Goal: Task Accomplishment & Management: Complete application form

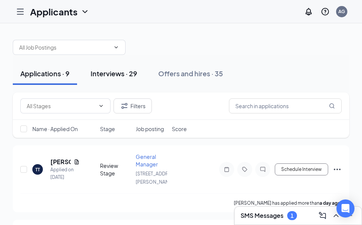
click at [116, 73] on div "Interviews · 29" at bounding box center [114, 73] width 47 height 9
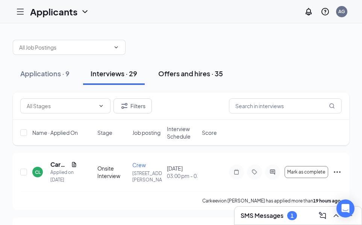
click at [195, 75] on div "Offers and hires · 35" at bounding box center [190, 73] width 65 height 9
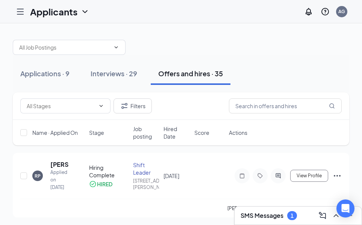
click at [19, 11] on icon "Hamburger" at bounding box center [20, 11] width 9 height 9
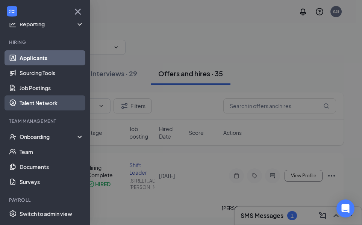
scroll to position [46, 0]
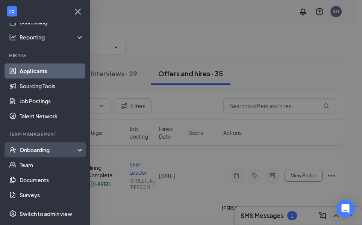
click at [37, 151] on div "Onboarding" at bounding box center [49, 150] width 58 height 8
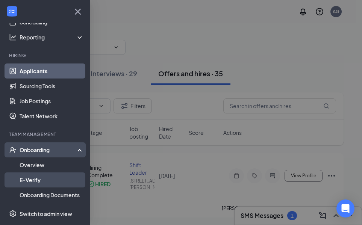
click at [28, 178] on link "E-Verify" at bounding box center [52, 179] width 64 height 15
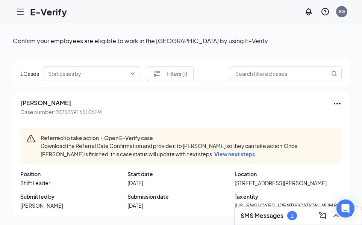
click at [133, 70] on div "Sort cases by" at bounding box center [93, 73] width 98 height 15
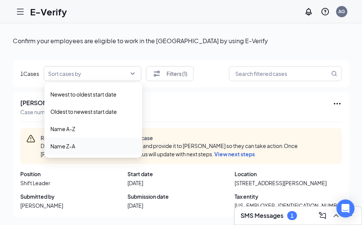
click at [251, 117] on div "[PERSON_NAME] Case number: 2025259165106FM Referred to take action・Open E-Verif…" at bounding box center [181, 154] width 336 height 125
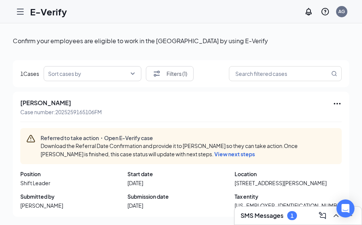
click at [214, 154] on span "View next steps" at bounding box center [234, 154] width 41 height 7
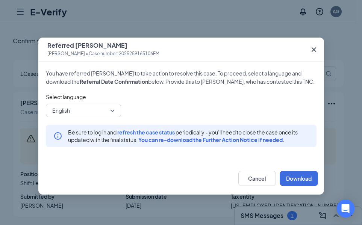
click at [316, 47] on icon "Cross" at bounding box center [313, 49] width 9 height 9
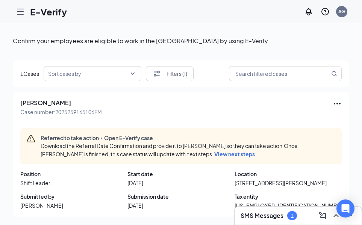
click at [21, 12] on icon "Hamburger" at bounding box center [20, 11] width 9 height 9
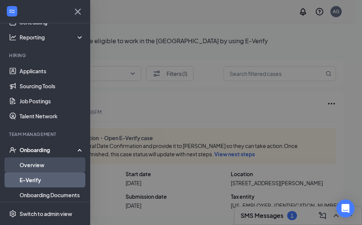
click at [32, 166] on link "Overview" at bounding box center [52, 164] width 64 height 15
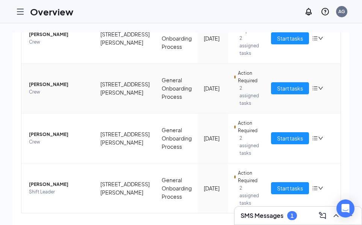
scroll to position [136, 0]
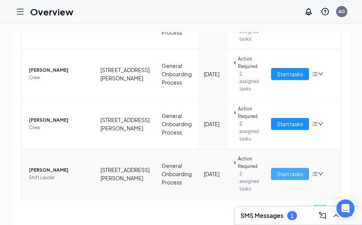
click at [277, 175] on span "Start tasks" at bounding box center [290, 174] width 26 height 8
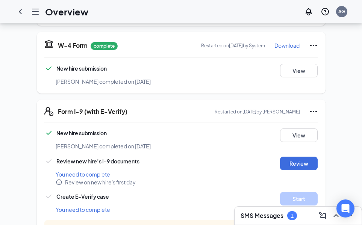
scroll to position [188, 0]
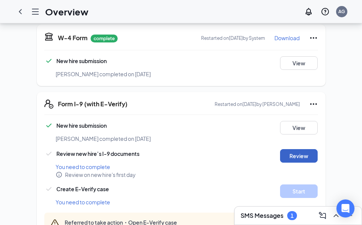
click at [289, 149] on button "Review" at bounding box center [299, 156] width 38 height 14
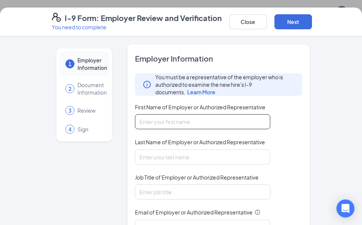
click at [156, 126] on input "First Name of Employer or Authorized Representative" at bounding box center [202, 121] width 135 height 15
type input "r"
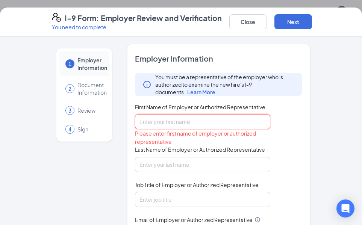
type input "r"
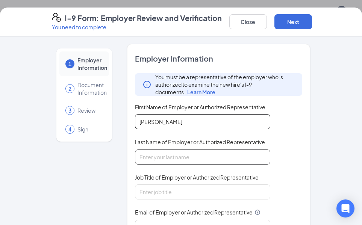
type input "[PERSON_NAME]"
click at [151, 157] on input "Last Name of Employer or Authorized Representative" at bounding box center [202, 157] width 135 height 15
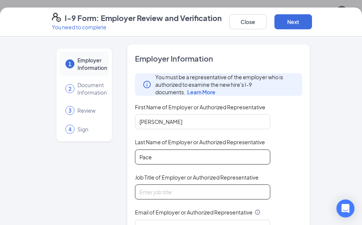
type input "Pace"
click at [148, 191] on input "Job Title of Employer or Authorized Representative" at bounding box center [202, 191] width 135 height 15
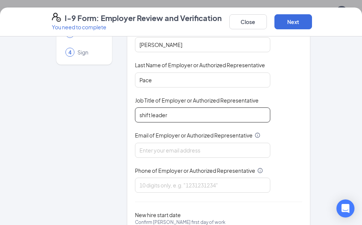
scroll to position [113, 0]
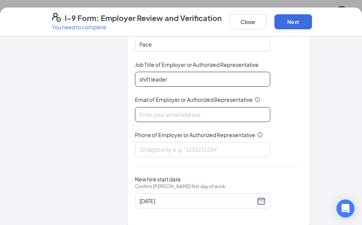
type input "shift leader"
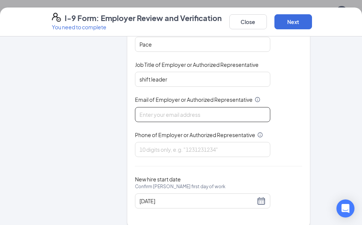
click at [151, 112] on input "Email of Employer or Authorized Representative" at bounding box center [202, 114] width 135 height 15
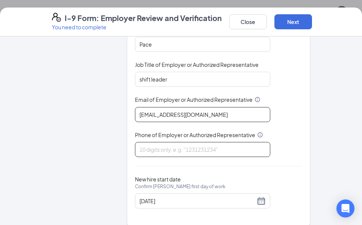
type input "[EMAIL_ADDRESS][DOMAIN_NAME]"
click at [148, 154] on input "Phone of Employer or Authorized Representative" at bounding box center [202, 149] width 135 height 15
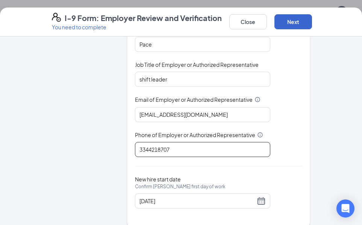
scroll to position [263, 0]
type input "3344218707"
click at [297, 19] on button "Next" at bounding box center [293, 21] width 38 height 15
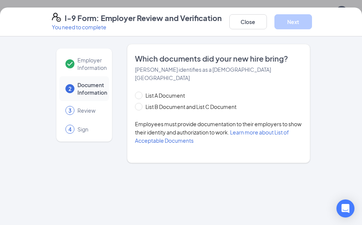
scroll to position [0, 0]
click at [140, 103] on input "List B Document and List C Document" at bounding box center [137, 105] width 5 height 5
radio input "true"
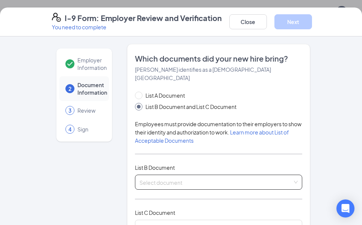
click at [150, 176] on input "search" at bounding box center [215, 180] width 153 height 11
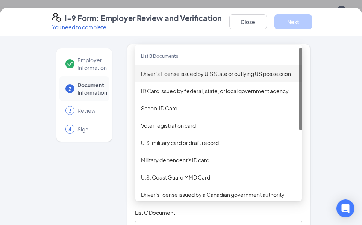
click at [160, 69] on div "Driver’s License issued by U.S State or outlying US possession" at bounding box center [218, 73] width 155 height 8
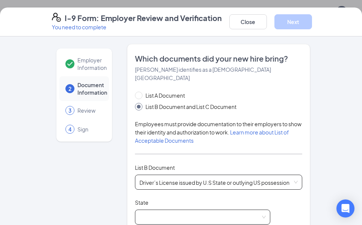
click at [146, 210] on span at bounding box center [202, 217] width 126 height 14
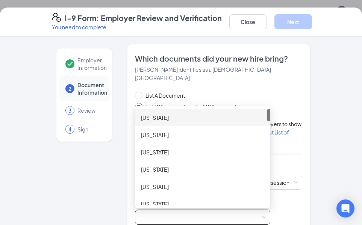
click at [150, 113] on div "[US_STATE]" at bounding box center [202, 117] width 123 height 8
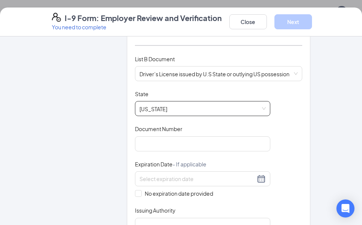
scroll to position [150, 0]
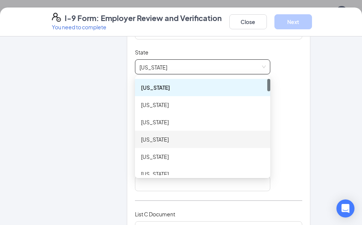
click at [38, 157] on div "Employer Information 2 Document Information 3 Review 4 Sign Which documents did…" at bounding box center [181, 182] width 289 height 577
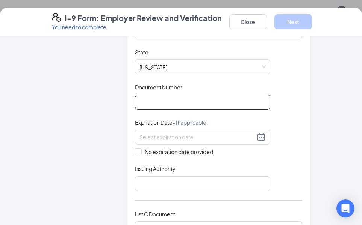
click at [149, 95] on input "Document Number" at bounding box center [202, 102] width 135 height 15
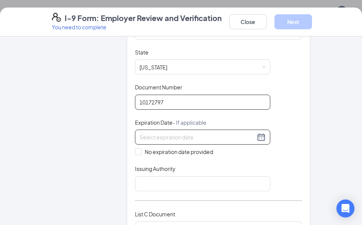
type input "10172797"
click at [252, 133] on div at bounding box center [202, 137] width 126 height 9
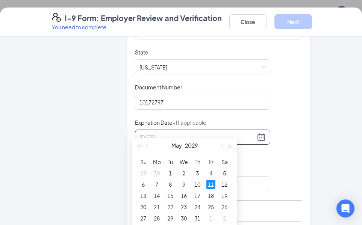
click at [210, 182] on div "11" at bounding box center [210, 184] width 9 height 9
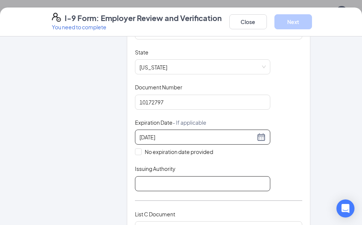
type input "[DATE]"
click at [146, 179] on input "Issuing Authority" at bounding box center [202, 183] width 135 height 15
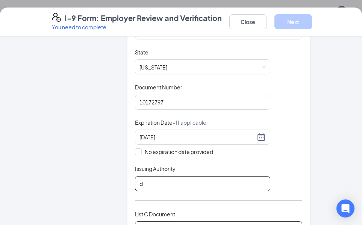
type input "DMV"
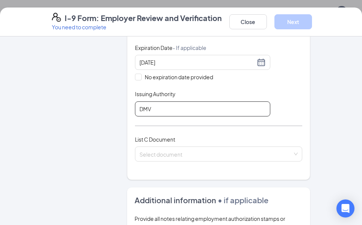
scroll to position [225, 0]
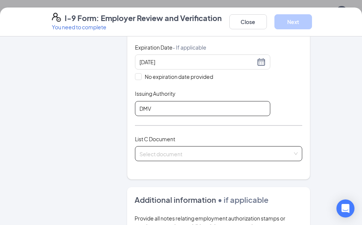
click at [156, 151] on span at bounding box center [215, 154] width 153 height 14
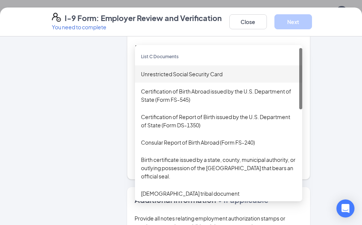
click at [158, 70] on div "Unrestricted Social Security Card" at bounding box center [218, 74] width 155 height 8
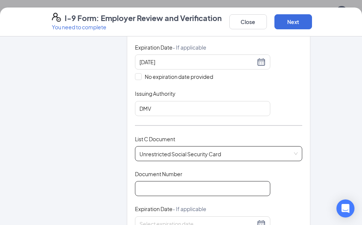
click at [149, 183] on input "Document Number" at bounding box center [202, 188] width 135 height 15
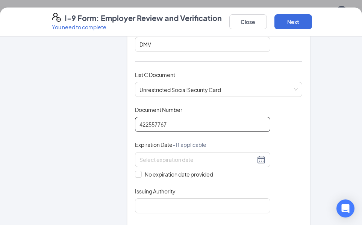
scroll to position [338, 0]
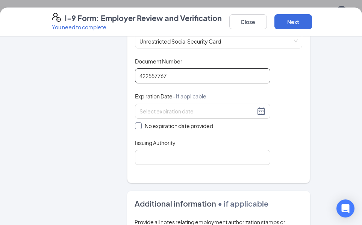
type input "422557767"
click at [135, 122] on input "No expiration date provided" at bounding box center [137, 124] width 5 height 5
checkbox input "true"
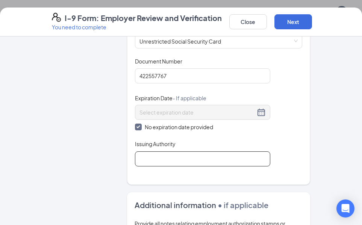
click at [163, 152] on input "Issuing Authority" at bounding box center [202, 158] width 135 height 15
type input "social secuirty"
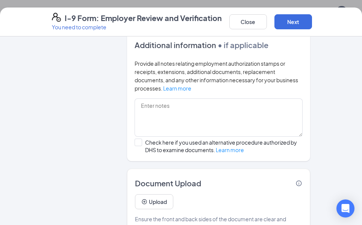
scroll to position [513, 0]
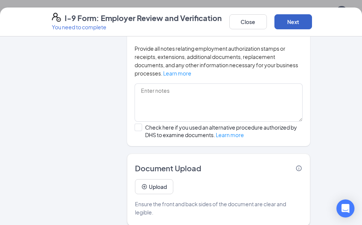
click at [299, 20] on button "Next" at bounding box center [293, 21] width 38 height 15
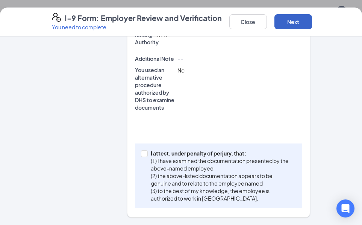
scroll to position [323, 0]
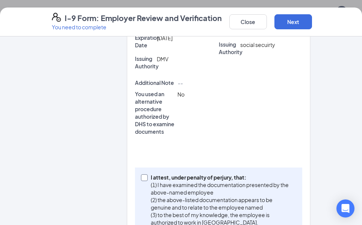
click at [141, 174] on input "I attest, under penalty of [PERSON_NAME], that: (1) I have examined the documen…" at bounding box center [143, 176] width 5 height 5
checkbox input "true"
click at [293, 23] on button "Next" at bounding box center [293, 21] width 38 height 15
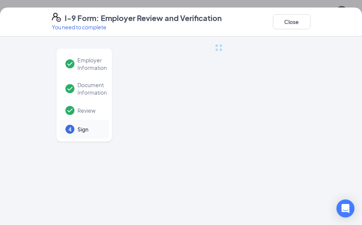
scroll to position [0, 0]
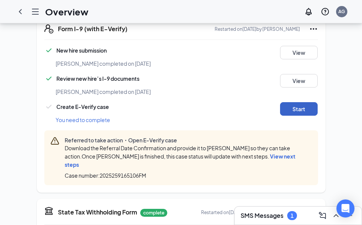
click at [288, 103] on button "Start" at bounding box center [299, 109] width 38 height 14
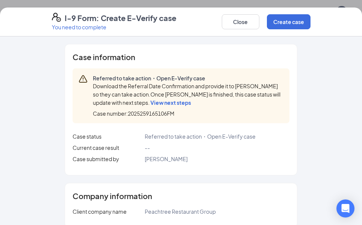
click at [178, 104] on span "View next steps" at bounding box center [170, 102] width 41 height 7
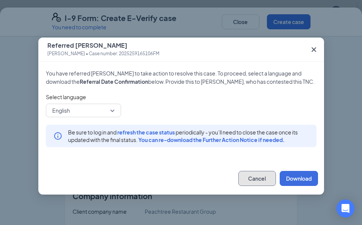
click at [253, 178] on button "Cancel" at bounding box center [257, 178] width 38 height 15
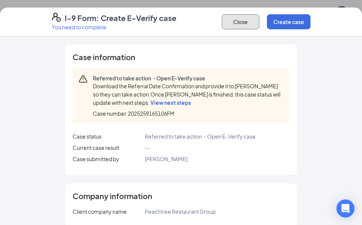
click at [246, 23] on button "Close" at bounding box center [241, 21] width 38 height 15
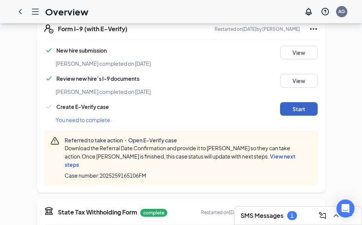
click at [298, 102] on button "Start" at bounding box center [299, 109] width 38 height 14
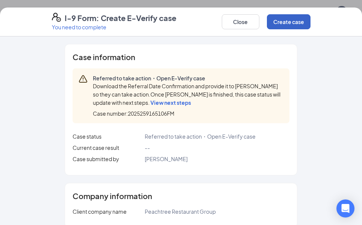
click at [297, 23] on button "Create case" at bounding box center [289, 21] width 44 height 15
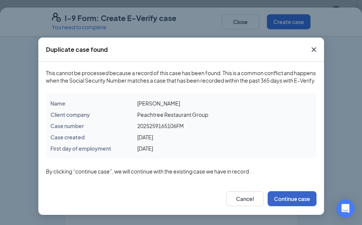
click at [292, 206] on button "Continue case" at bounding box center [291, 198] width 49 height 15
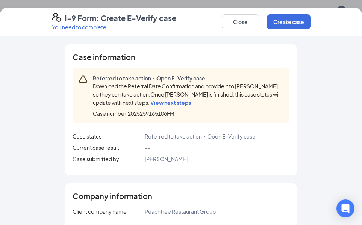
click at [159, 104] on span "View next steps" at bounding box center [170, 102] width 41 height 7
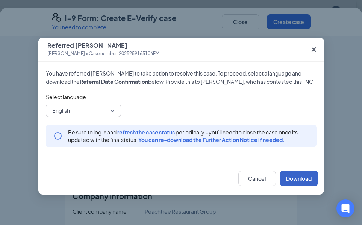
click at [293, 175] on button "Download" at bounding box center [298, 178] width 38 height 15
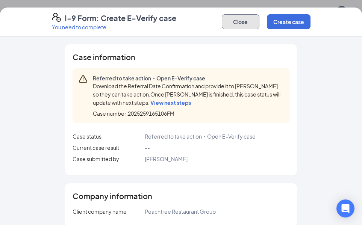
click at [233, 24] on button "Close" at bounding box center [241, 21] width 38 height 15
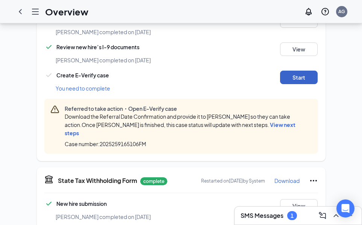
scroll to position [233, 0]
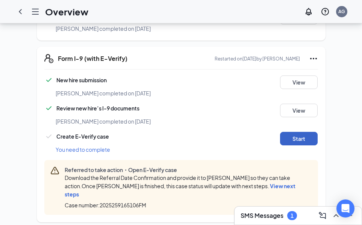
click at [309, 132] on button "Start" at bounding box center [299, 139] width 38 height 14
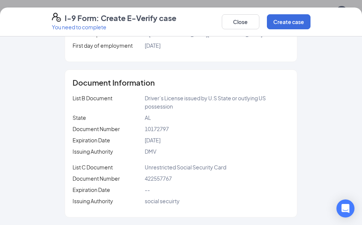
scroll to position [459, 0]
click at [246, 23] on button "Close" at bounding box center [241, 21] width 38 height 15
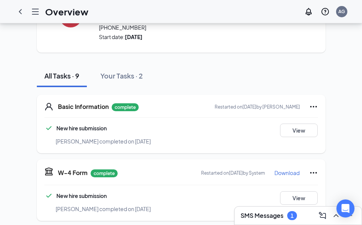
scroll to position [0, 0]
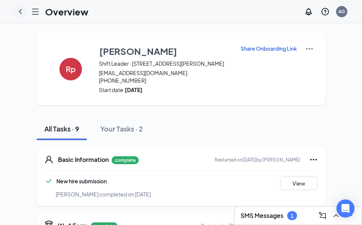
click at [21, 11] on icon "ChevronLeft" at bounding box center [20, 11] width 9 height 9
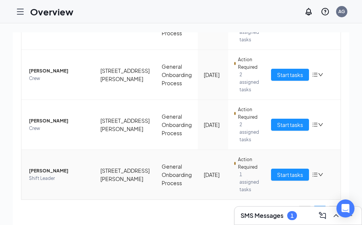
scroll to position [136, 0]
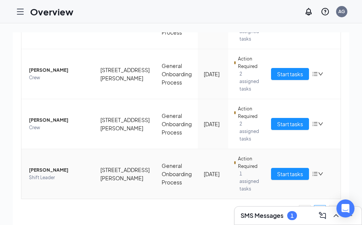
click at [312, 173] on icon "bars" at bounding box center [315, 174] width 6 height 6
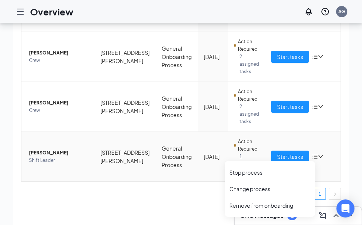
scroll to position [34, 0]
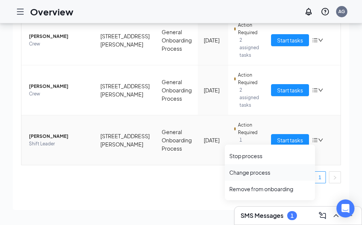
click at [259, 174] on div "Change process" at bounding box center [269, 173] width 81 height 8
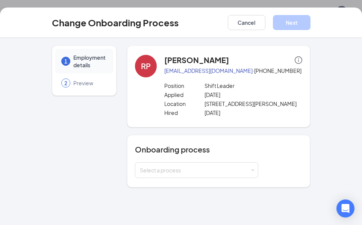
click at [82, 85] on span "Preview" at bounding box center [89, 83] width 32 height 8
click at [241, 172] on div "Select a process" at bounding box center [195, 170] width 110 height 8
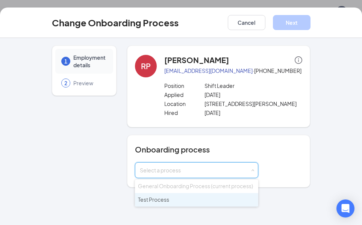
click at [159, 198] on span "Test Process" at bounding box center [153, 199] width 31 height 7
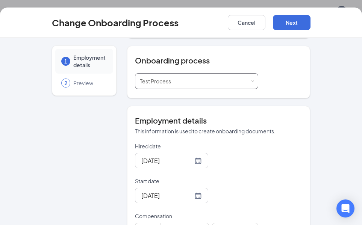
scroll to position [81, 0]
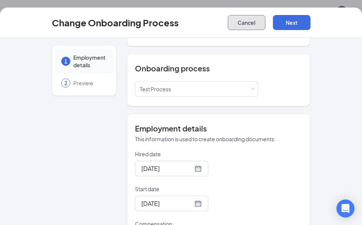
click at [248, 25] on button "Cancel" at bounding box center [247, 22] width 38 height 15
